Goal: Find specific page/section: Find specific page/section

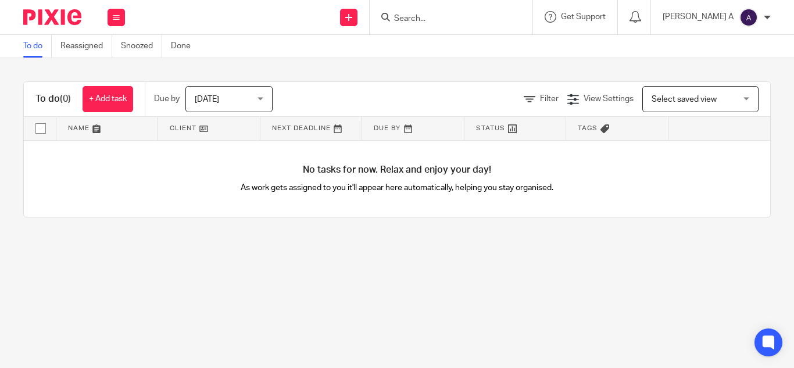
click at [459, 11] on form at bounding box center [455, 17] width 124 height 15
click at [443, 16] on input "Search" at bounding box center [445, 19] width 105 height 10
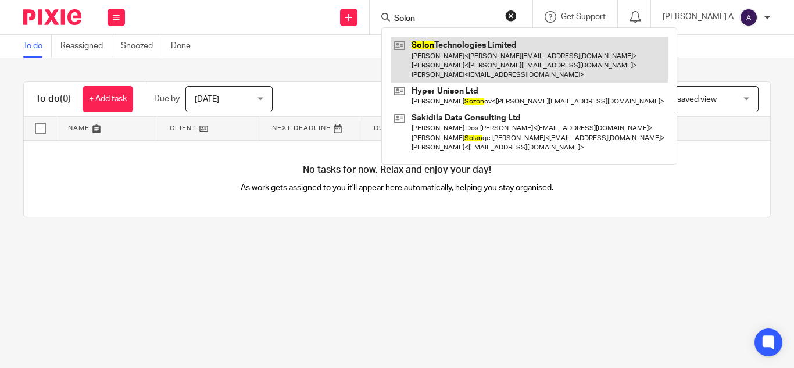
type input "Solon"
click at [512, 55] on link at bounding box center [529, 60] width 277 height 46
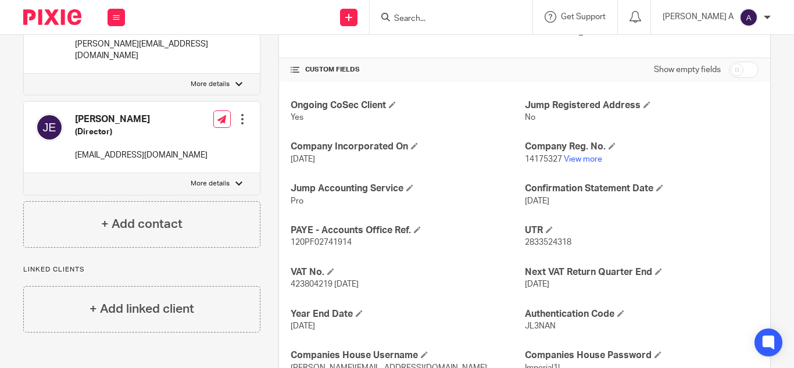
scroll to position [379, 0]
click at [571, 158] on link "View more" at bounding box center [583, 159] width 38 height 8
